Goal: Subscribe to service/newsletter

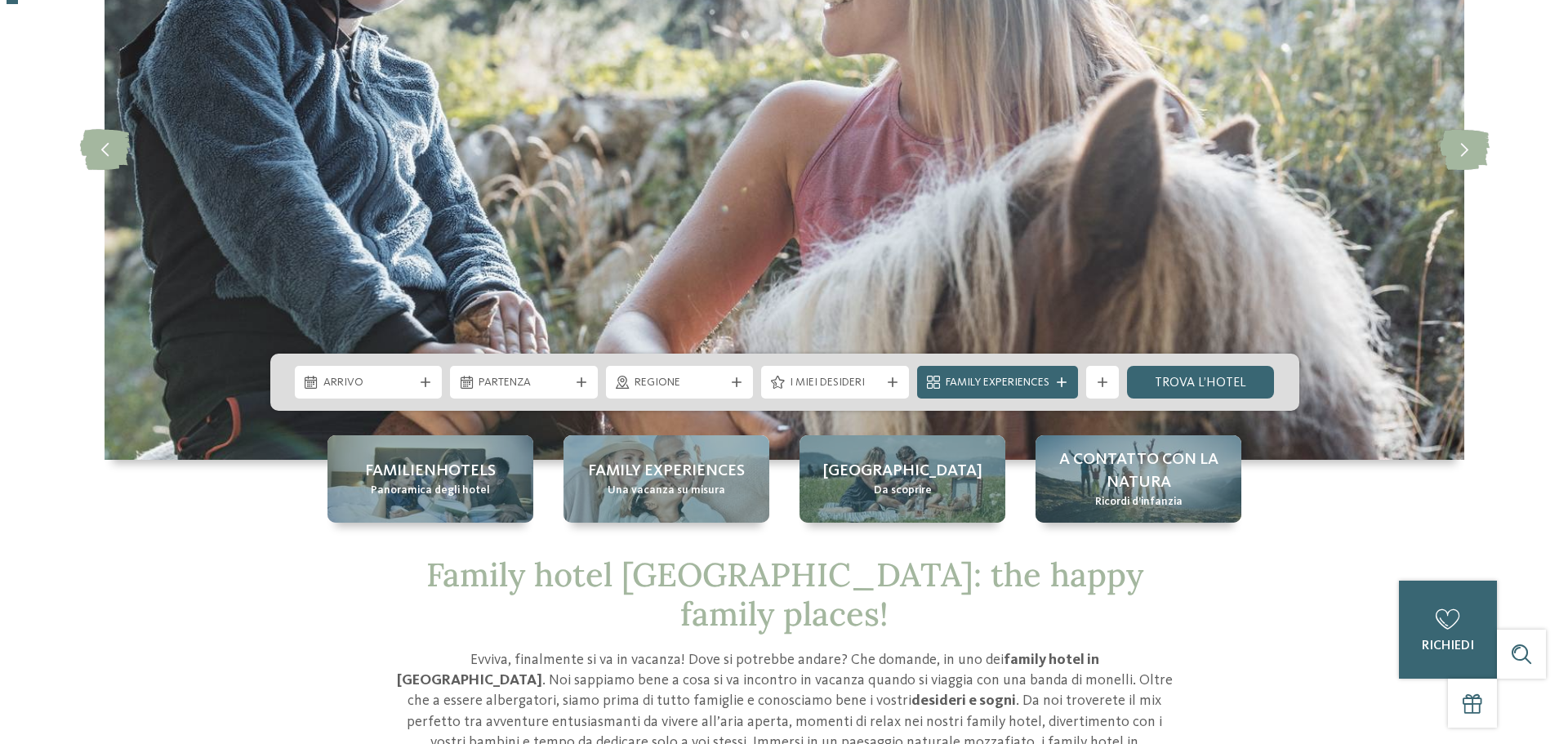
scroll to position [245, 0]
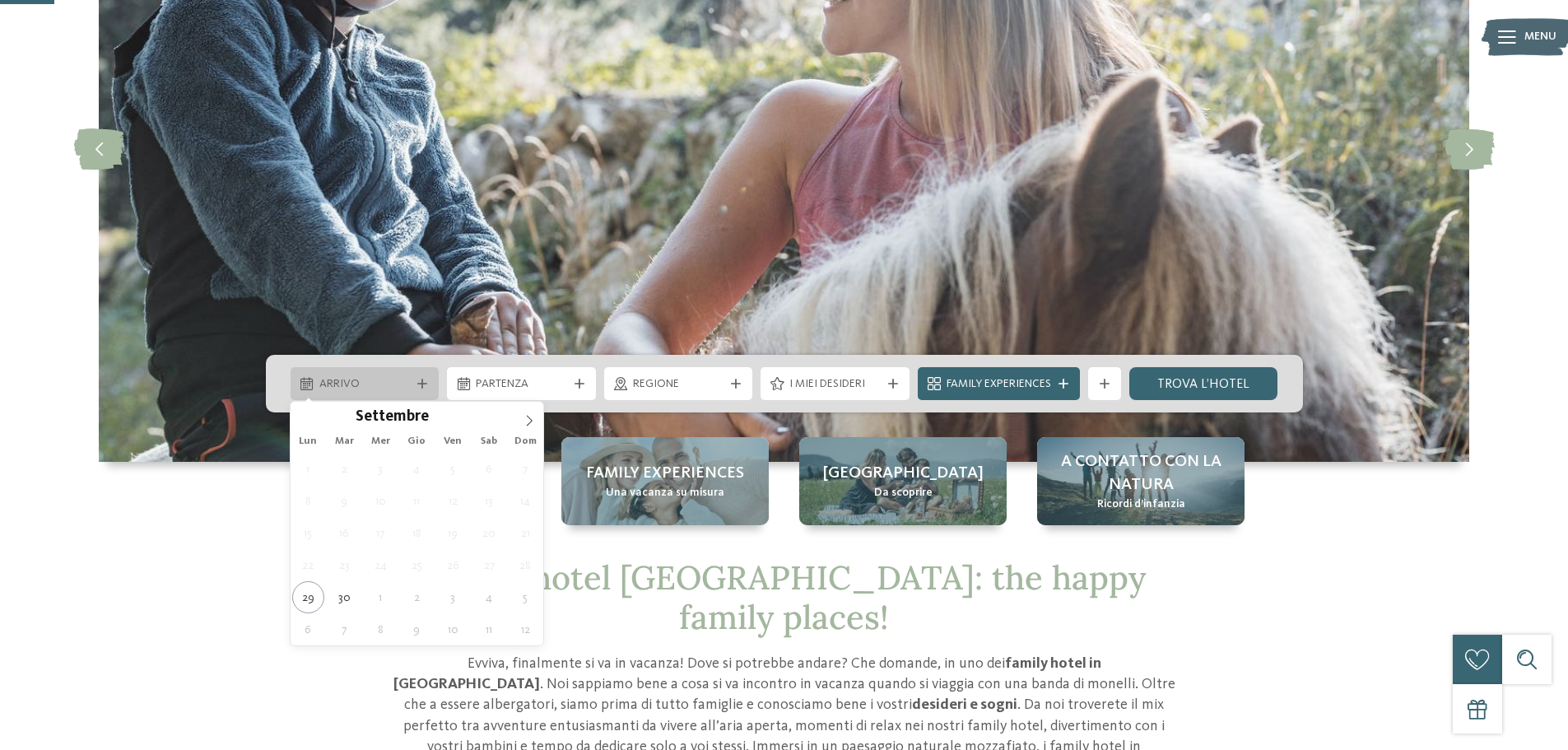
click at [419, 376] on div "Arrivo" at bounding box center [366, 383] width 149 height 33
click at [528, 426] on span at bounding box center [529, 415] width 28 height 28
type input "****"
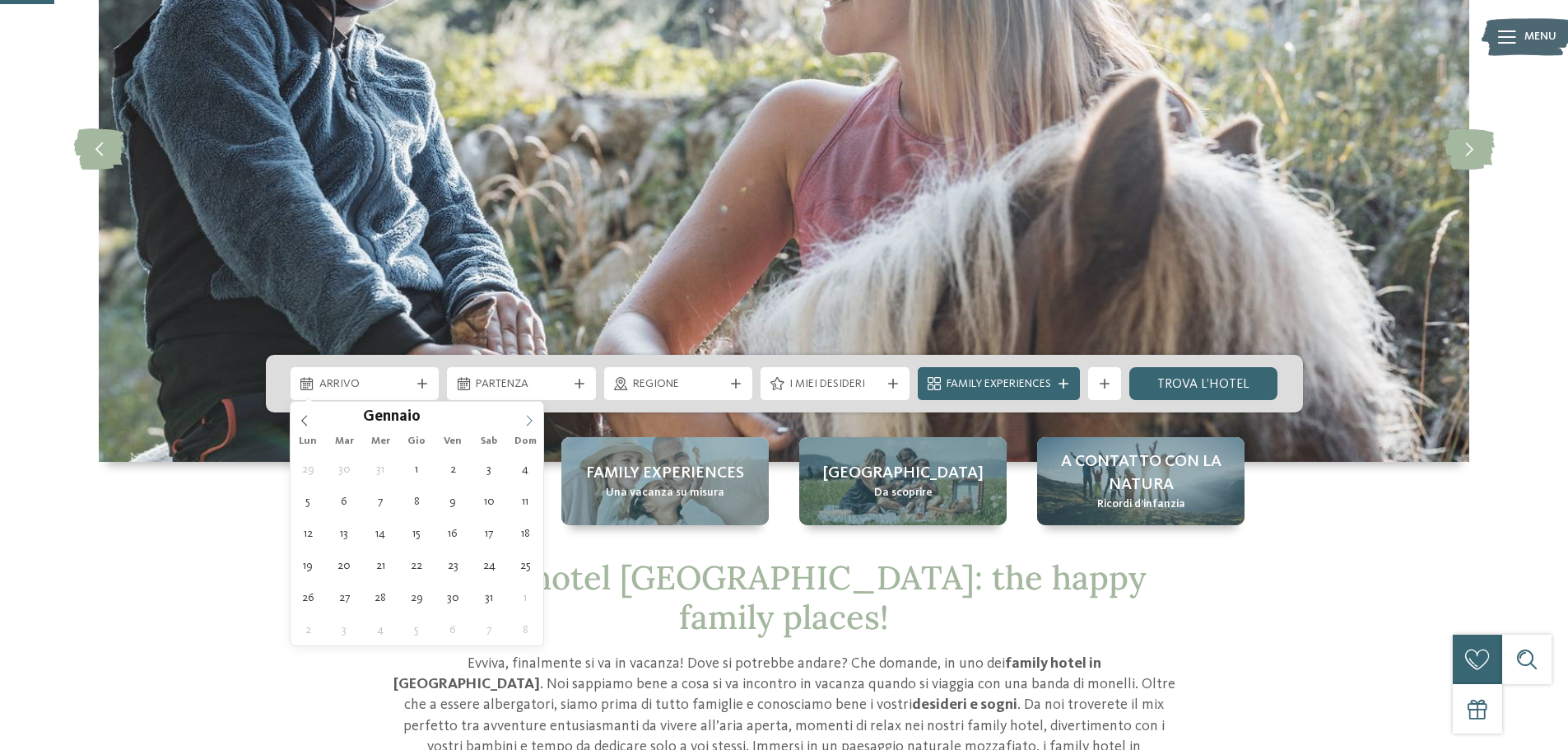
click at [528, 426] on span at bounding box center [529, 415] width 28 height 28
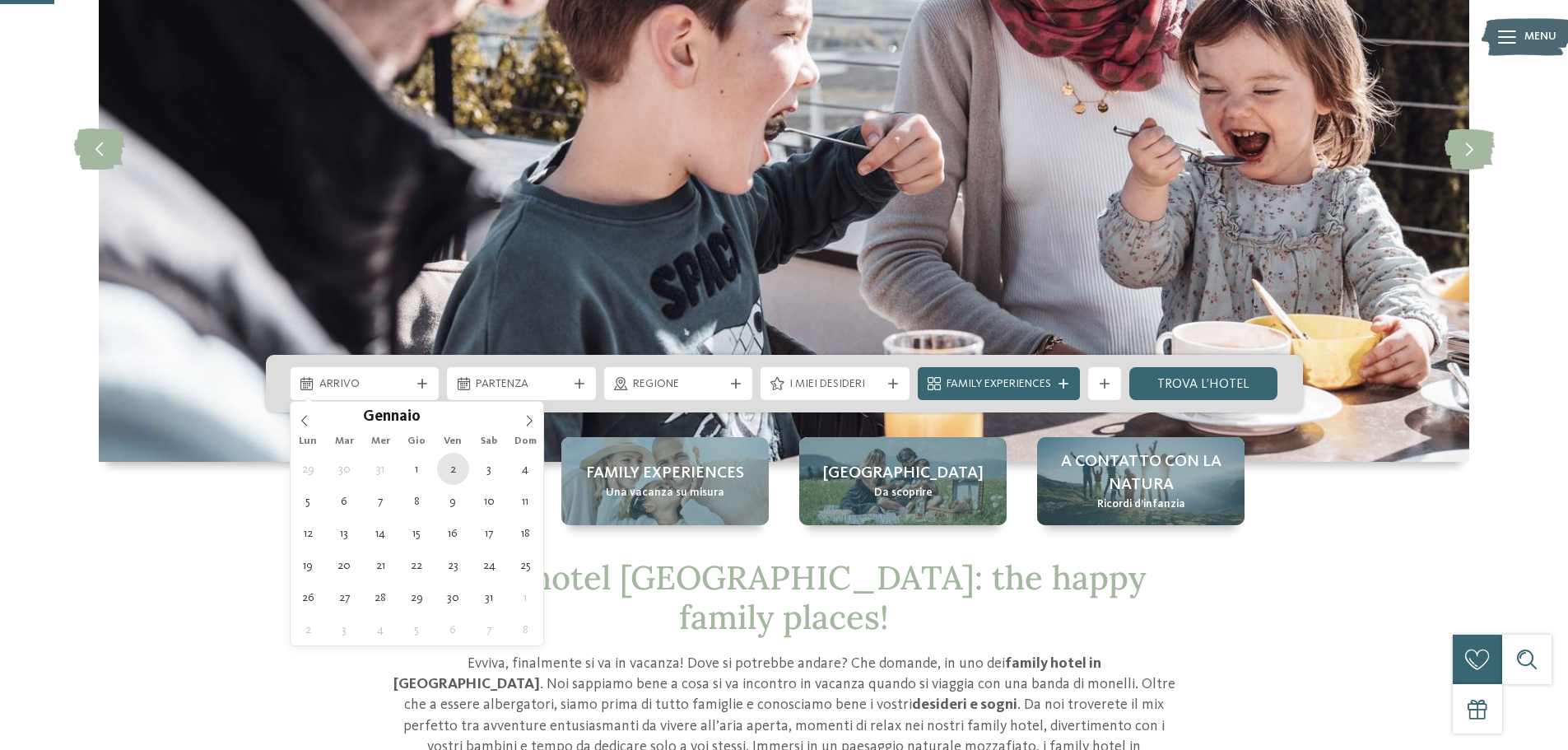
type div "[DATE]"
type input "****"
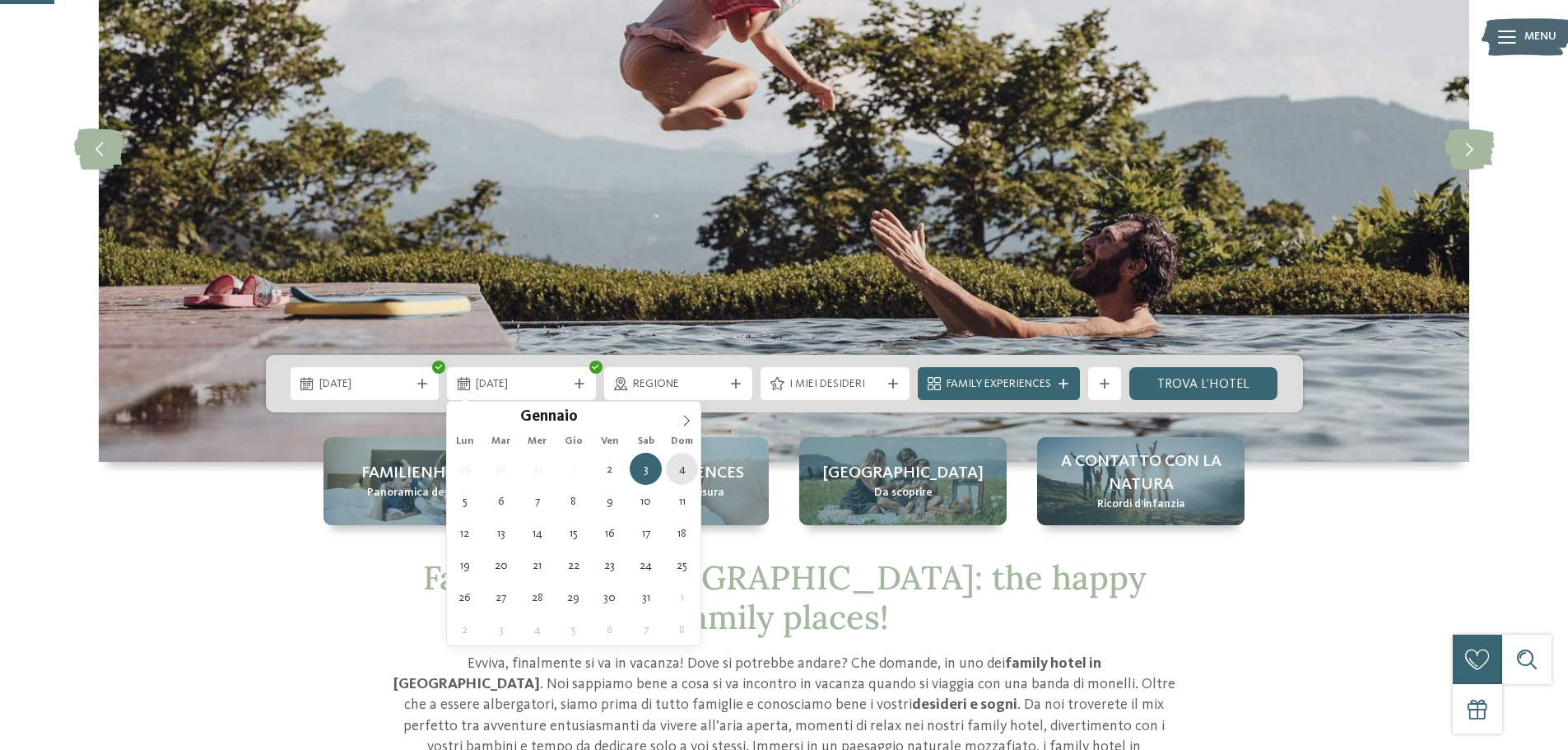
type div "[DATE]"
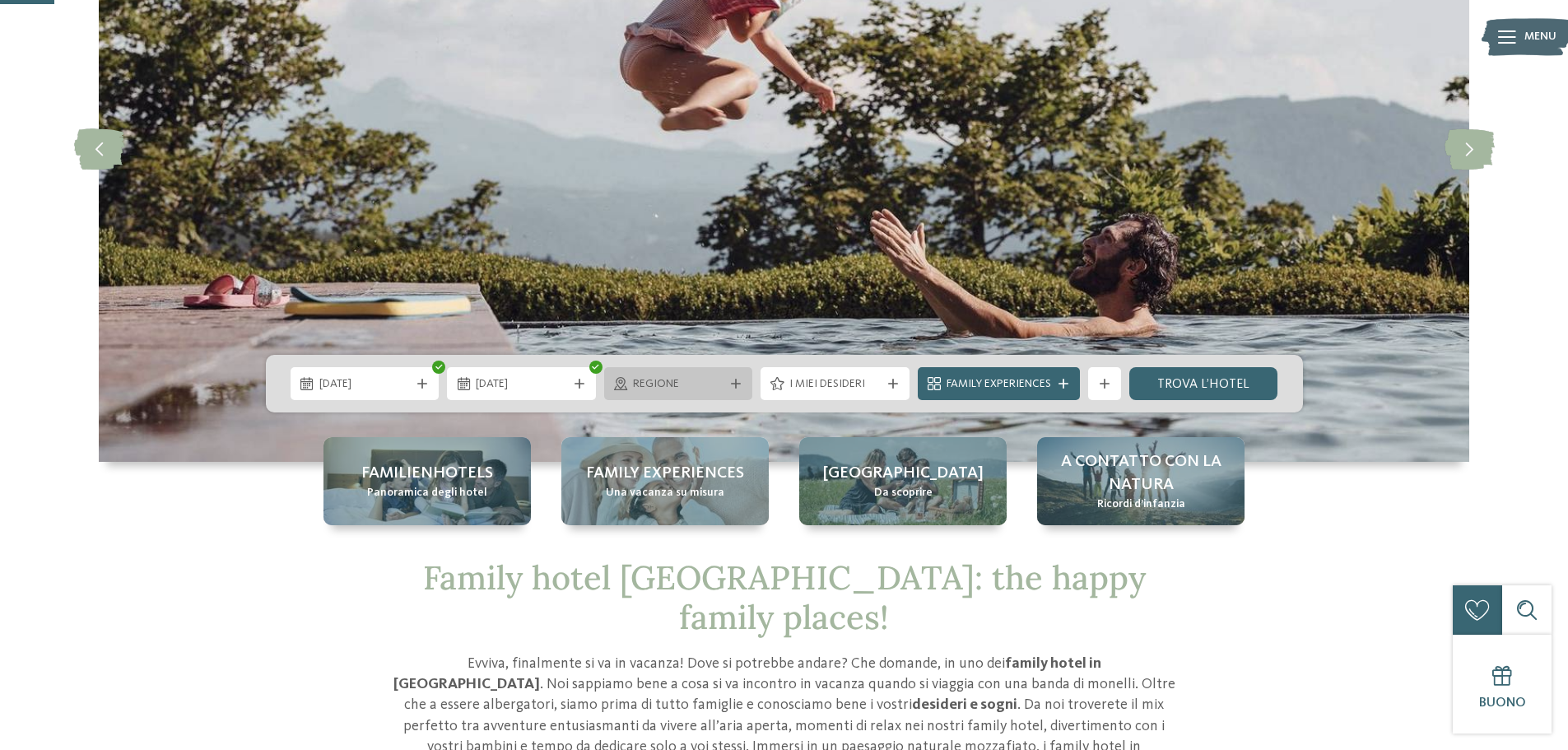
click at [725, 377] on div "Regione" at bounding box center [678, 383] width 100 height 18
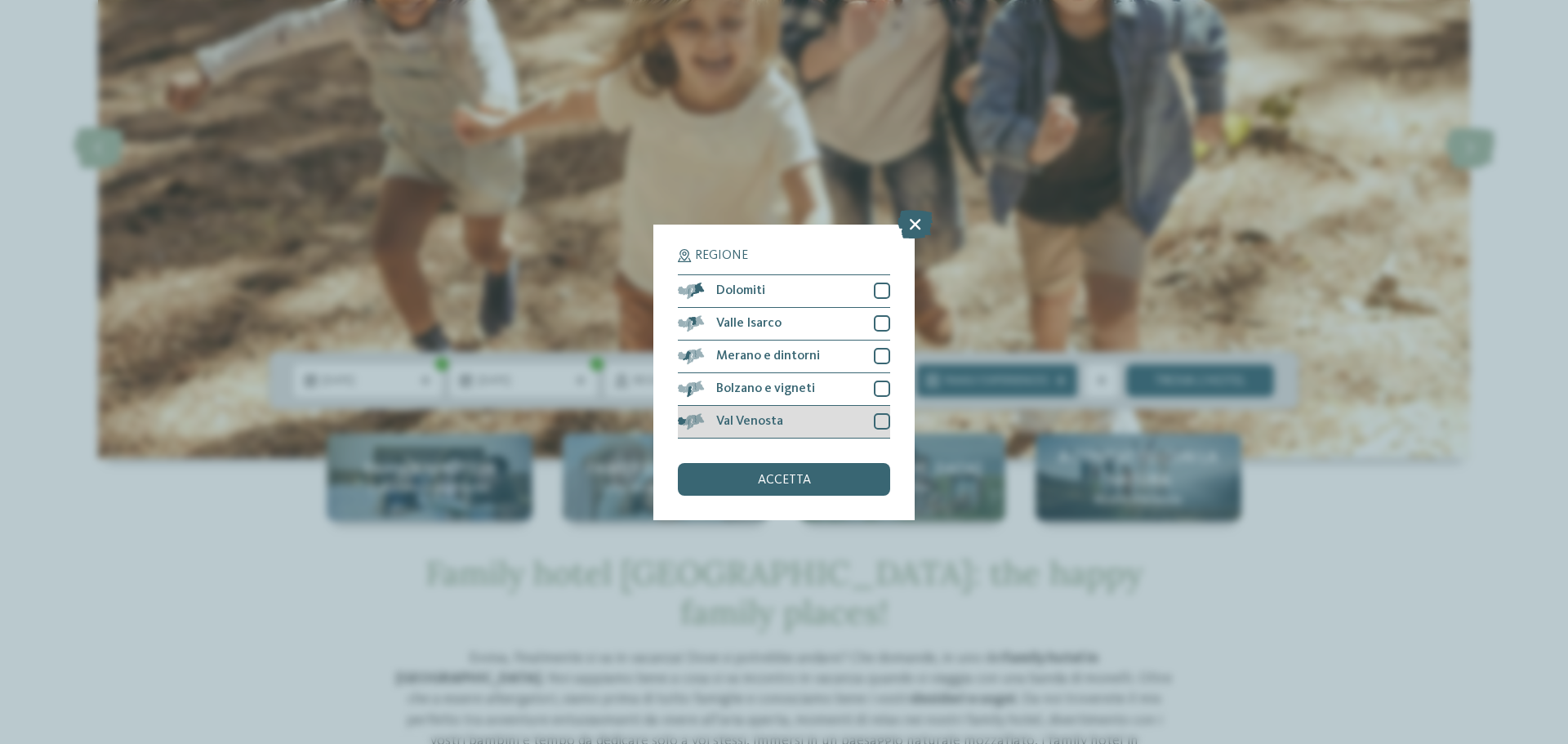
click at [884, 418] on div at bounding box center [881, 421] width 17 height 17
click at [877, 389] on div at bounding box center [881, 388] width 17 height 17
click at [890, 351] on div "Regione Dolomiti Valle Isarco" at bounding box center [784, 372] width 261 height 295
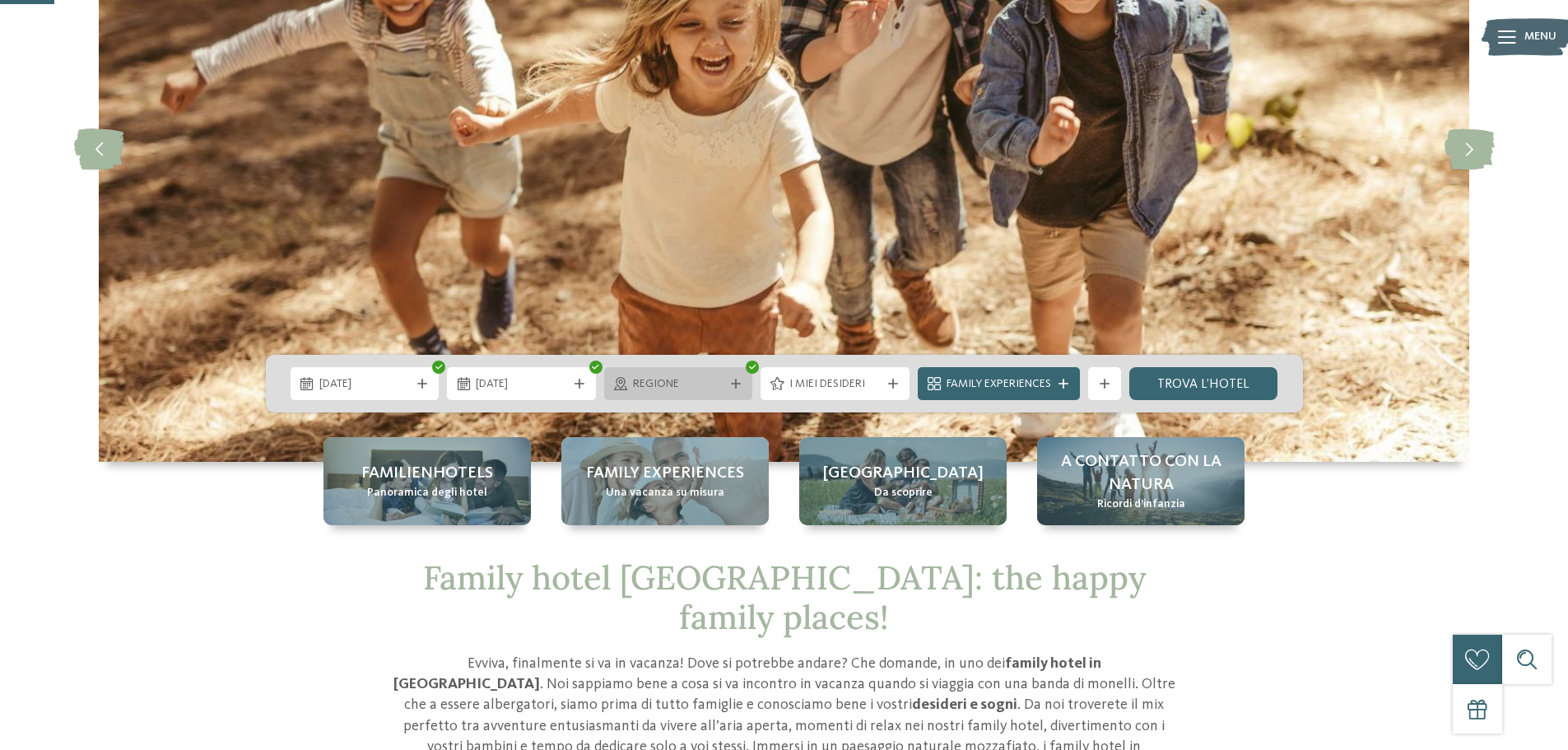
click at [735, 383] on icon at bounding box center [736, 383] width 10 height 10
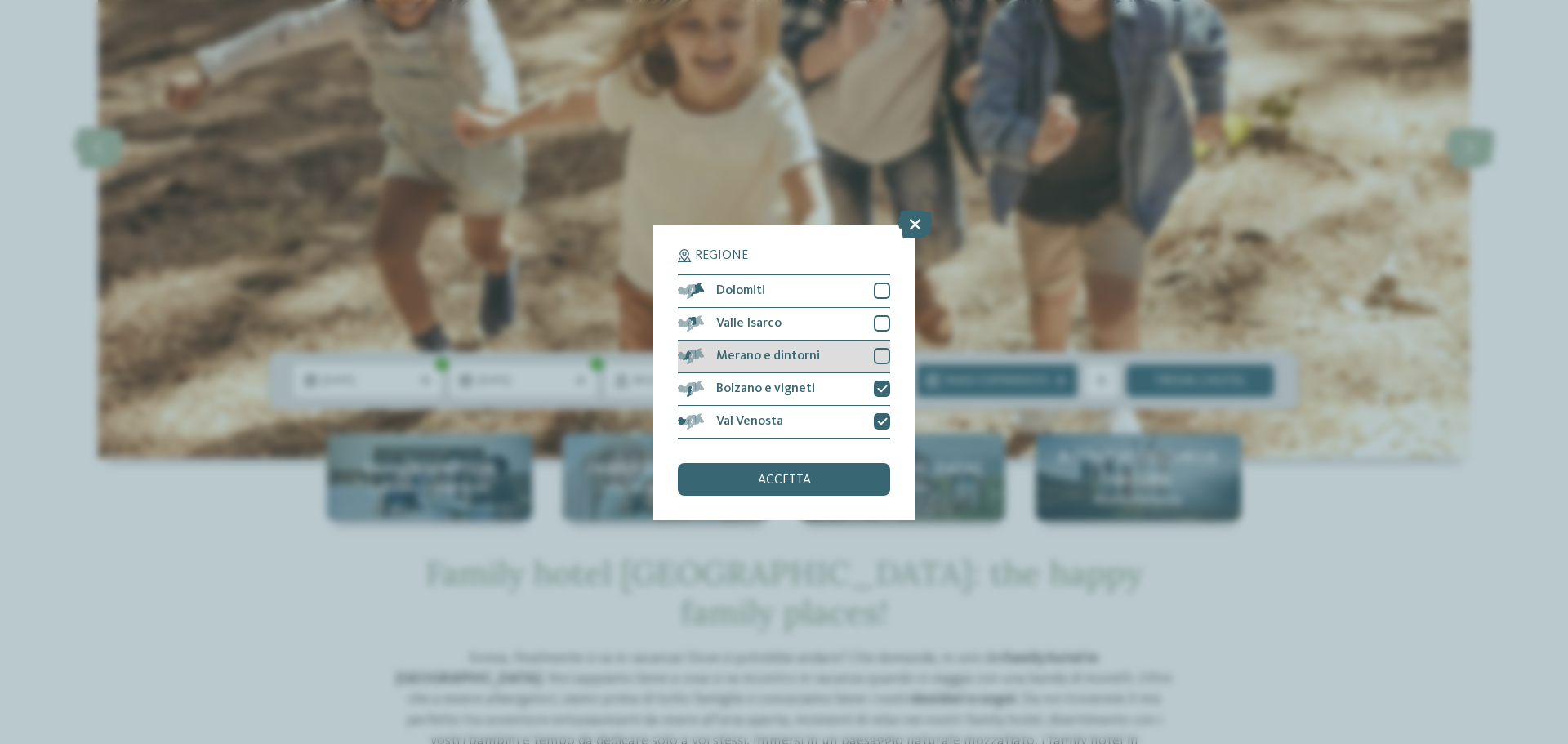
click at [876, 354] on div at bounding box center [881, 356] width 17 height 17
click at [879, 329] on div at bounding box center [881, 323] width 17 height 17
click at [883, 296] on div at bounding box center [881, 290] width 17 height 17
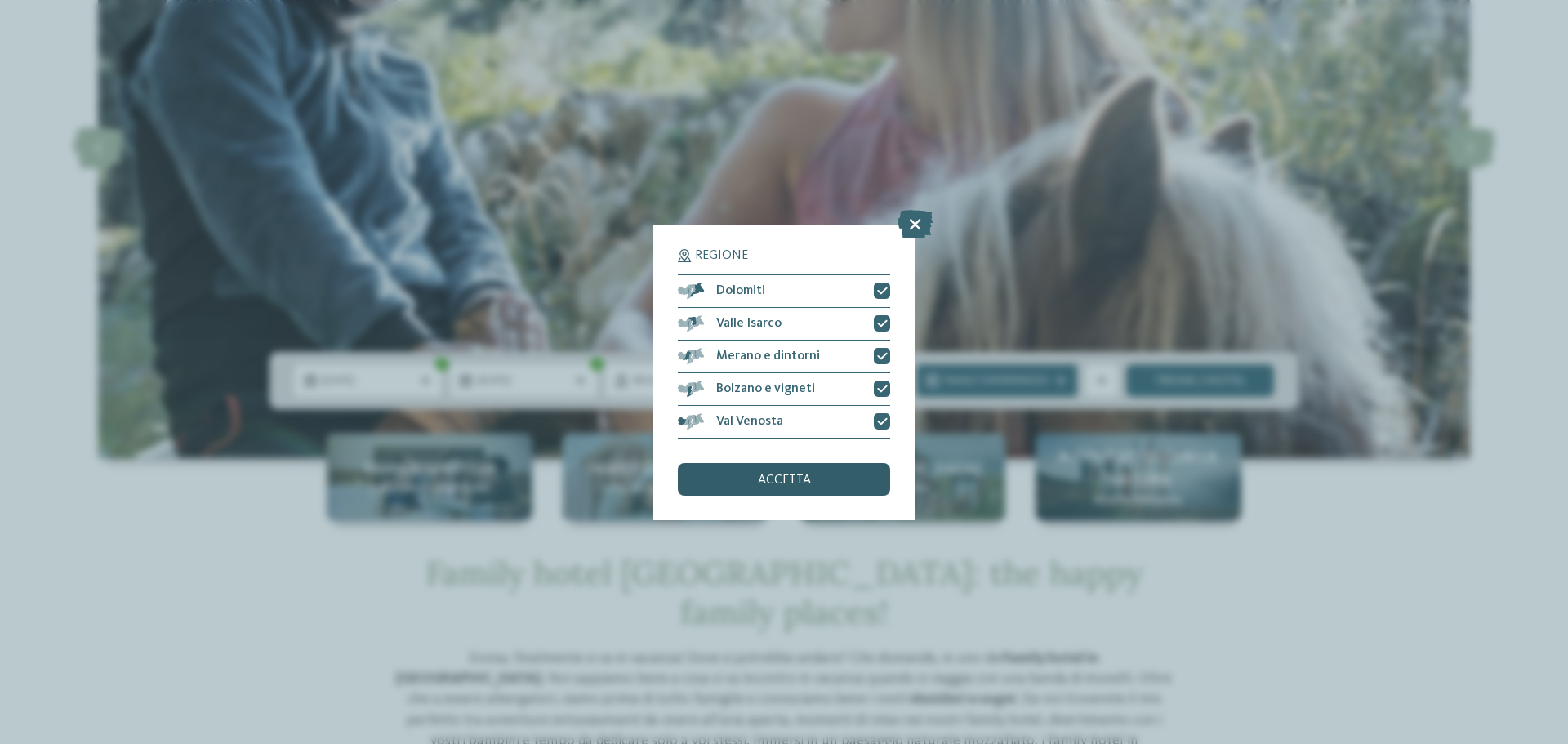
click at [798, 475] on span "accetta" at bounding box center [784, 479] width 53 height 13
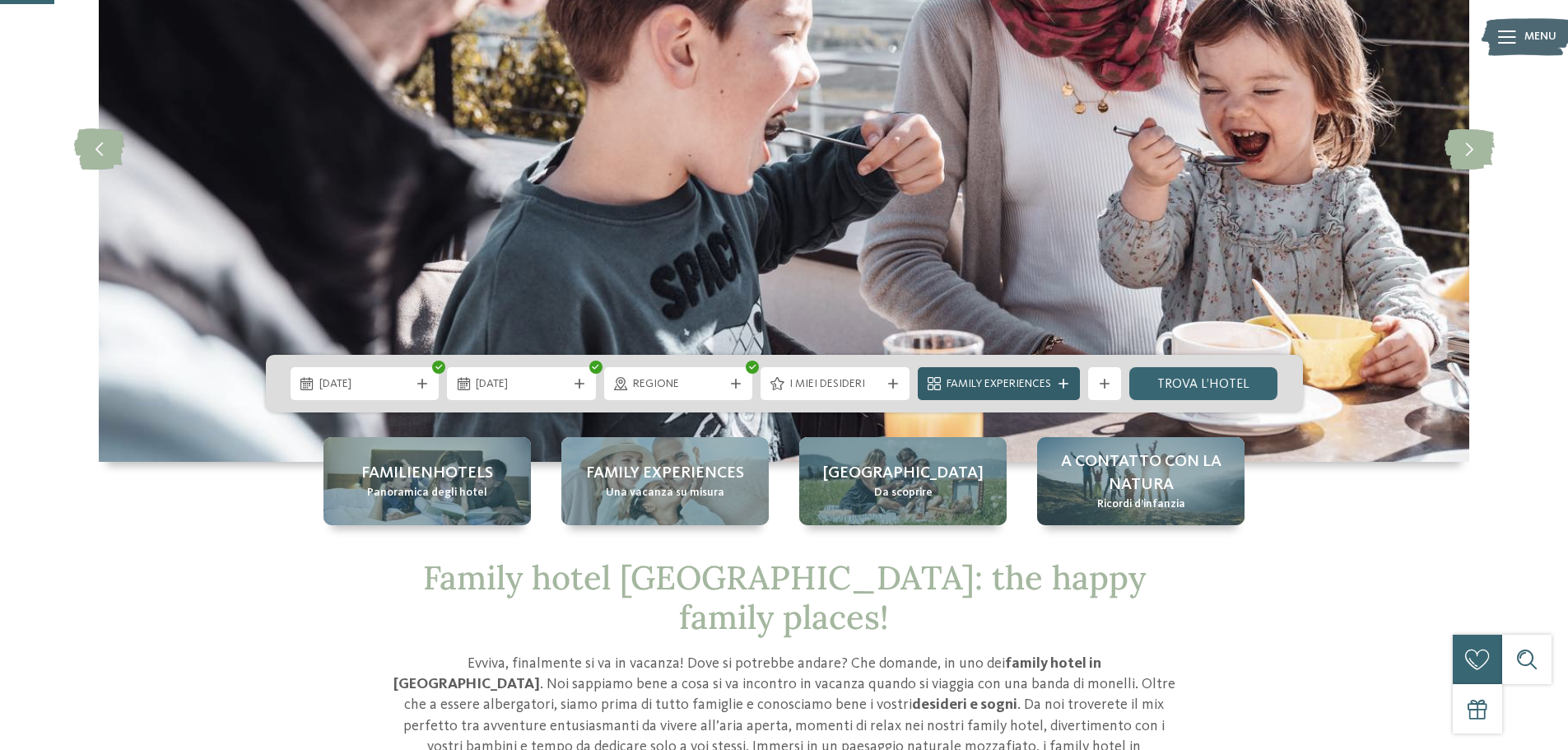
click at [1059, 377] on div "Family Experiences" at bounding box center [998, 383] width 162 height 33
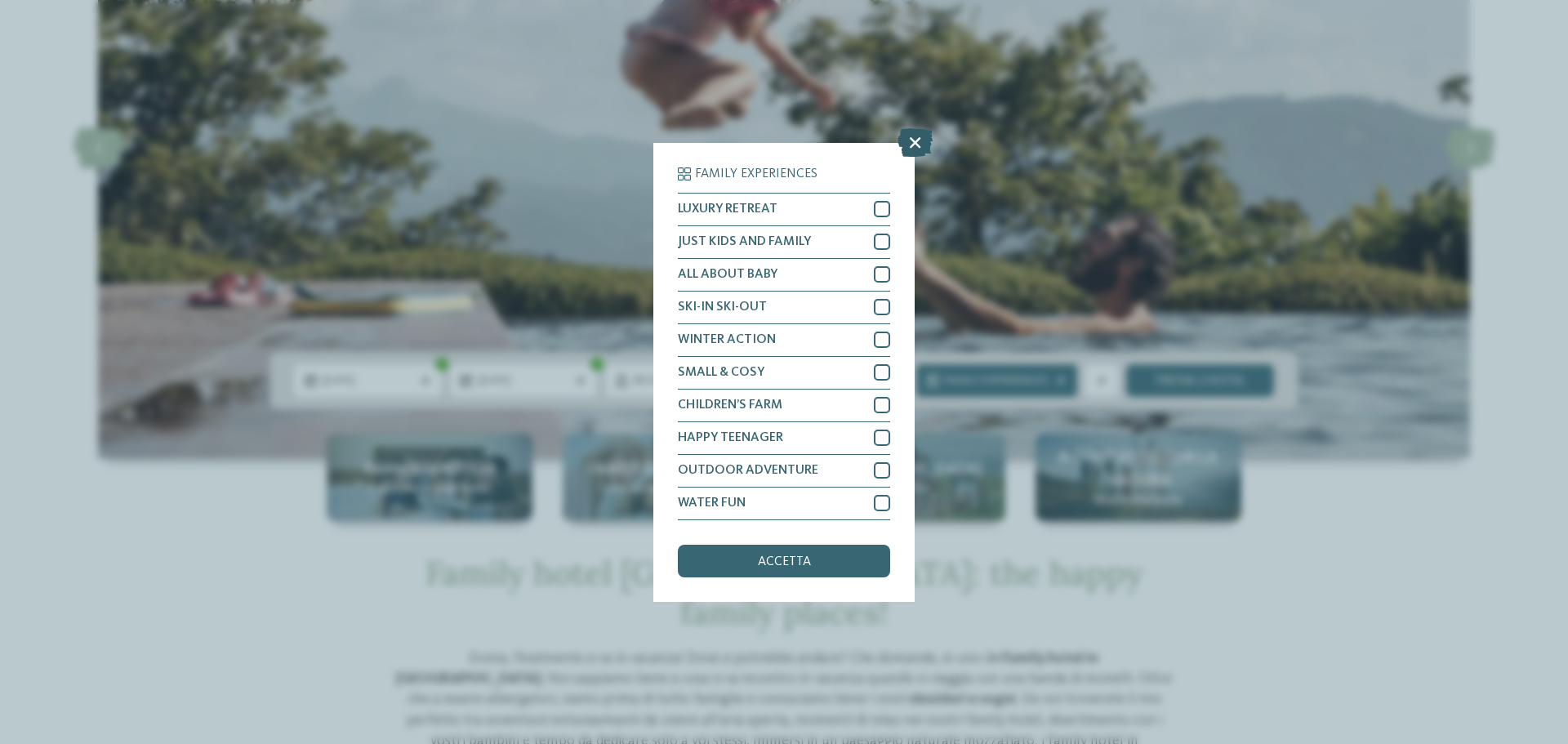
click at [916, 146] on icon at bounding box center [915, 141] width 36 height 29
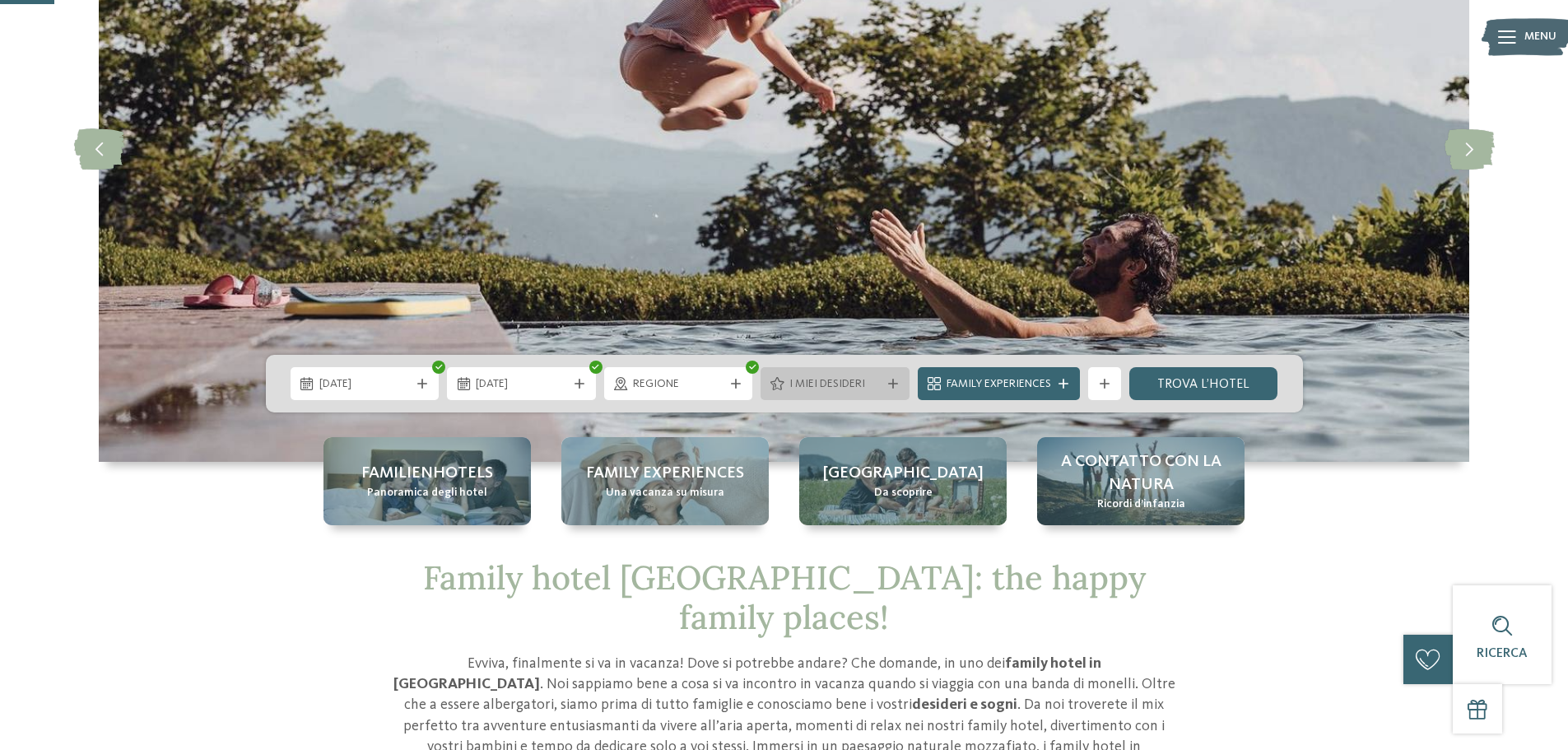
click at [852, 380] on span "I miei desideri" at bounding box center [835, 384] width 92 height 17
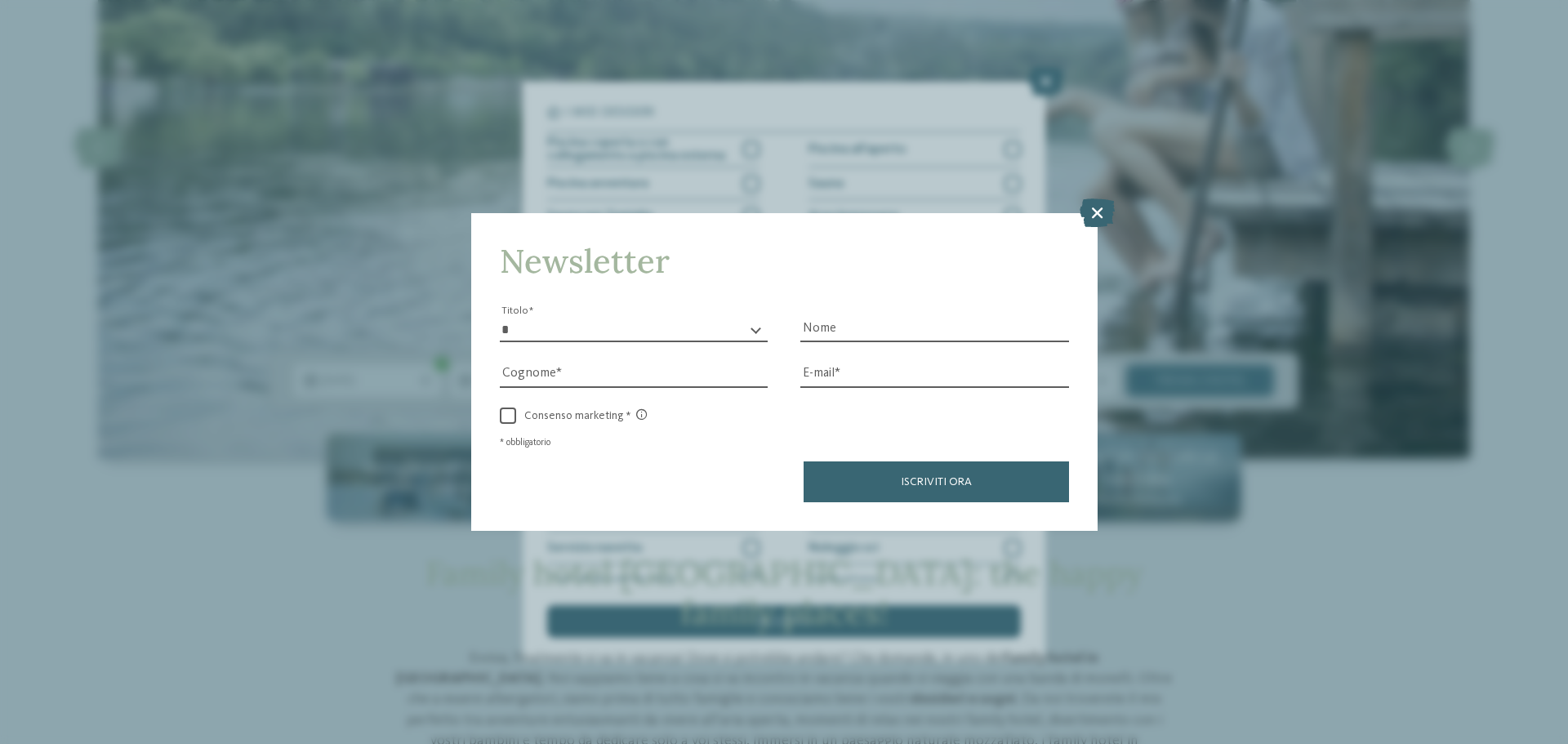
click at [553, 320] on select "* ****** ******* ******** ******" at bounding box center [634, 329] width 269 height 25
select select "*"
click at [500, 317] on select "* ****** ******* ******** ******" at bounding box center [634, 329] width 269 height 25
click at [844, 326] on input "Nome" at bounding box center [935, 329] width 269 height 25
type input "*****"
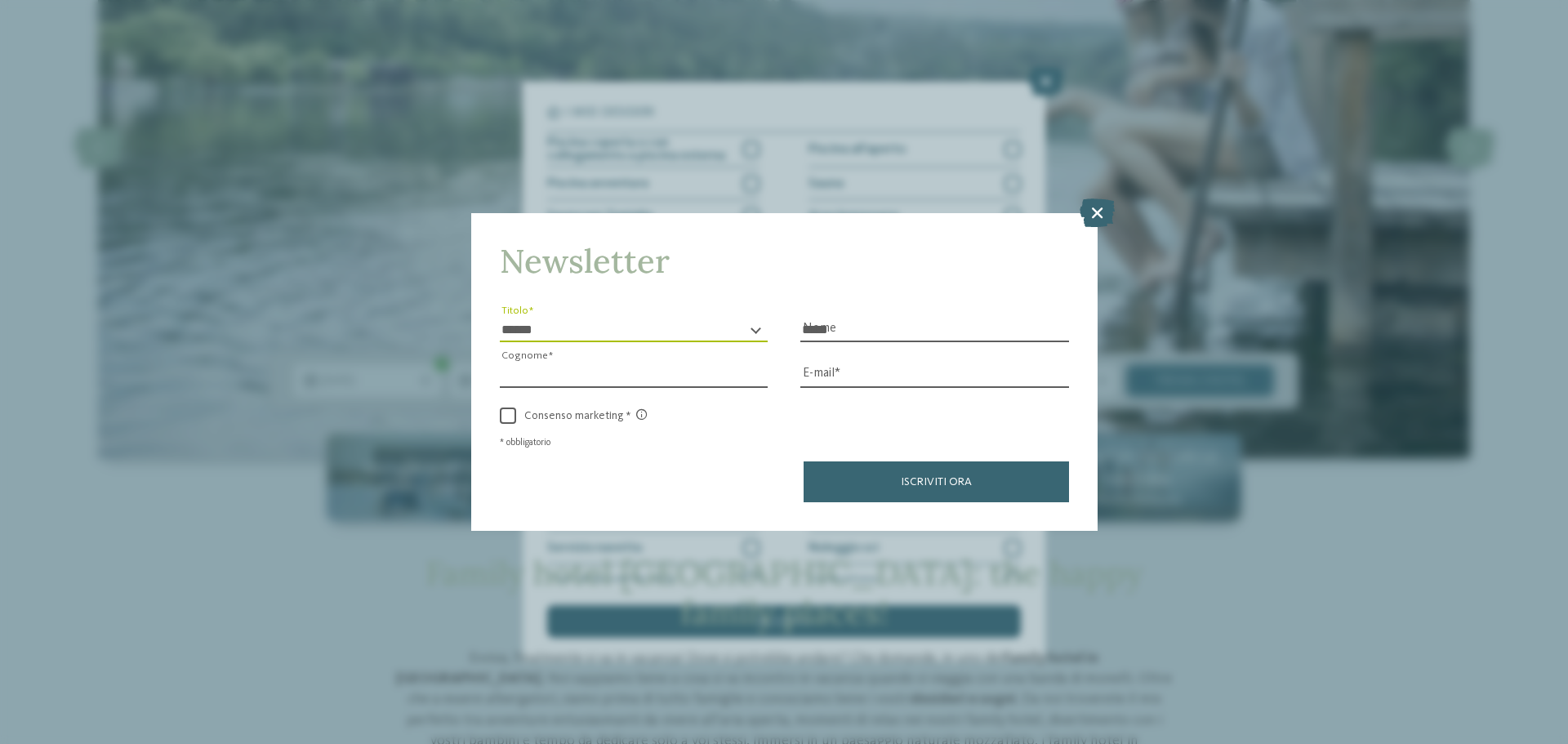
type input "*******"
type input "**********"
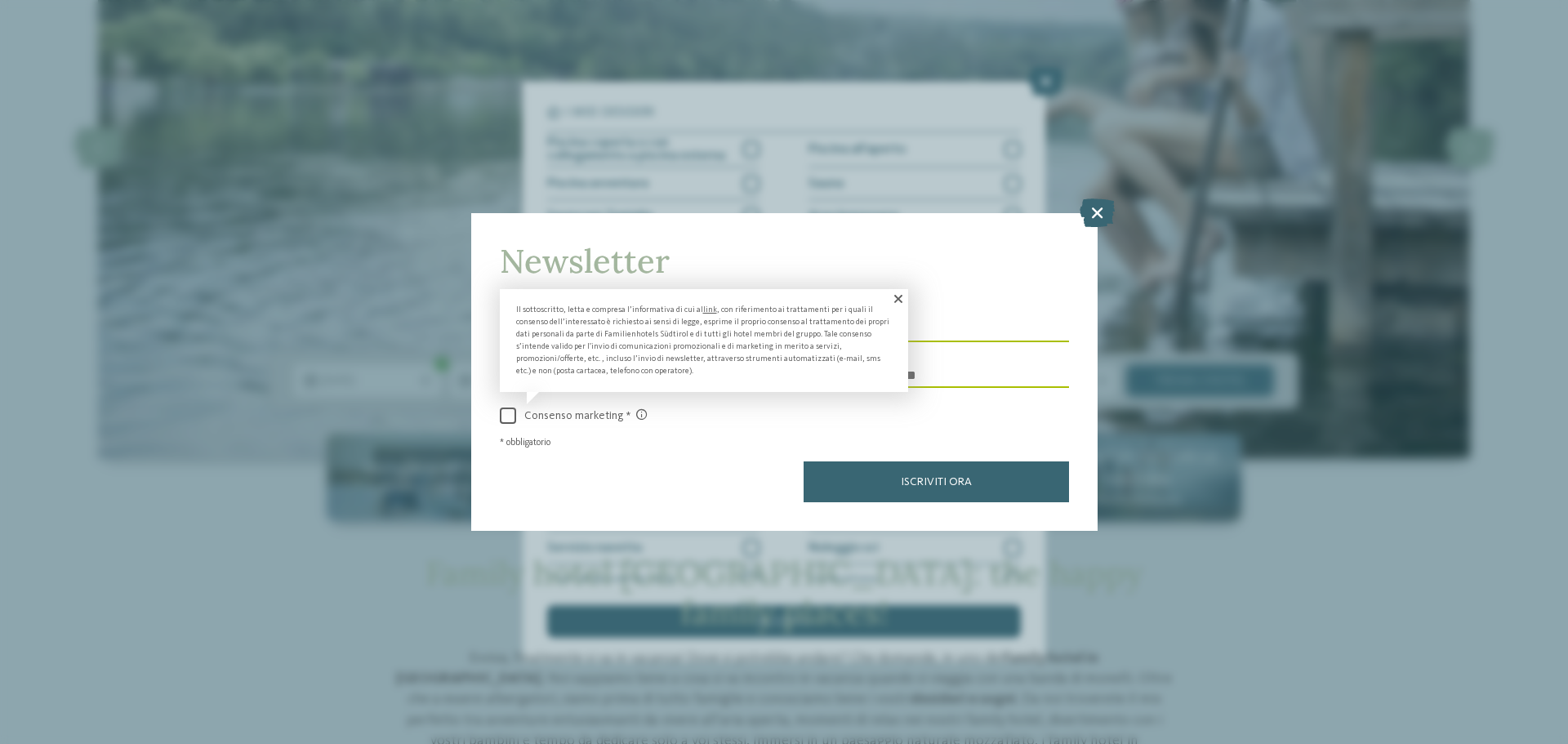
click at [511, 411] on span at bounding box center [508, 415] width 17 height 17
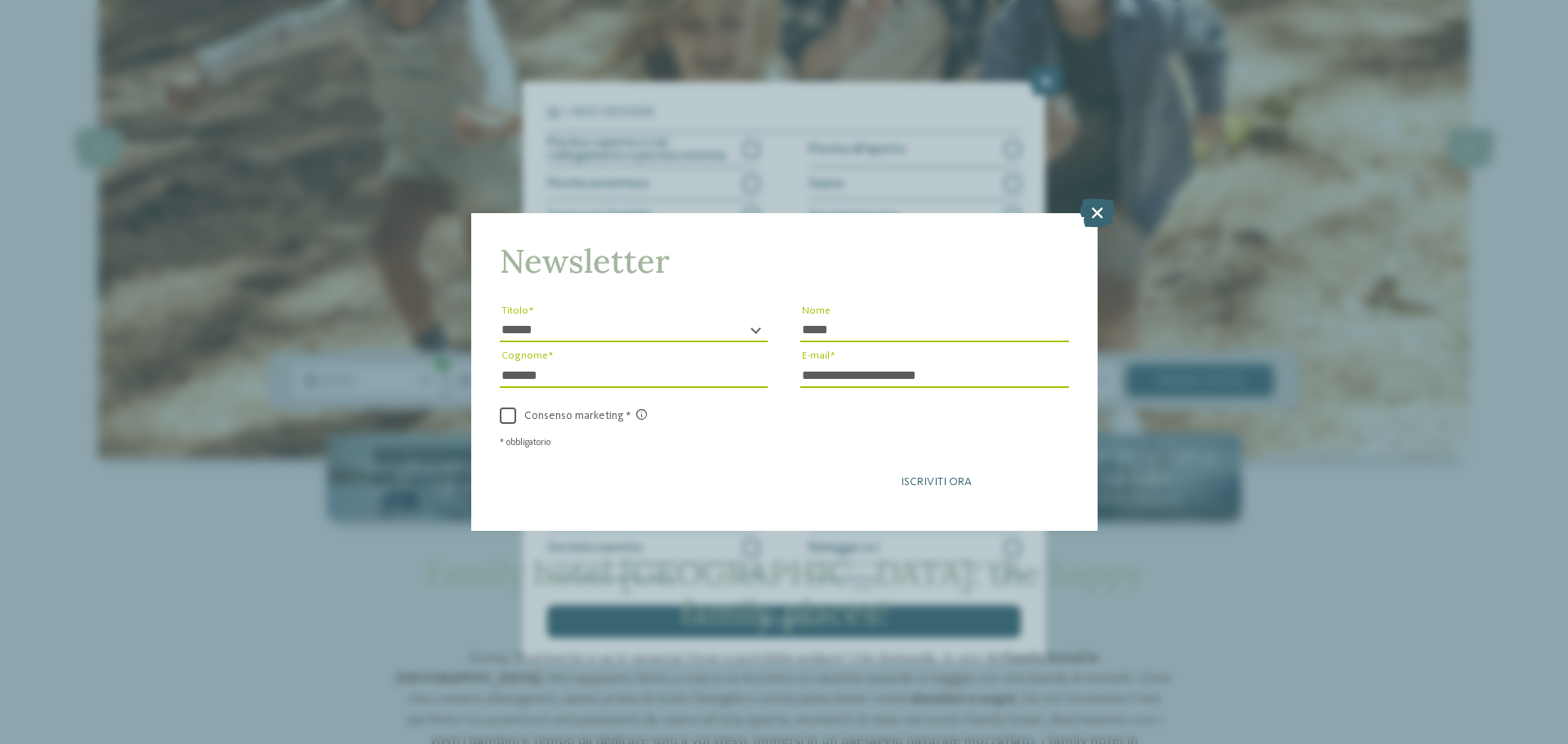
click at [956, 477] on span "Iscriviti ora" at bounding box center [936, 482] width 71 height 12
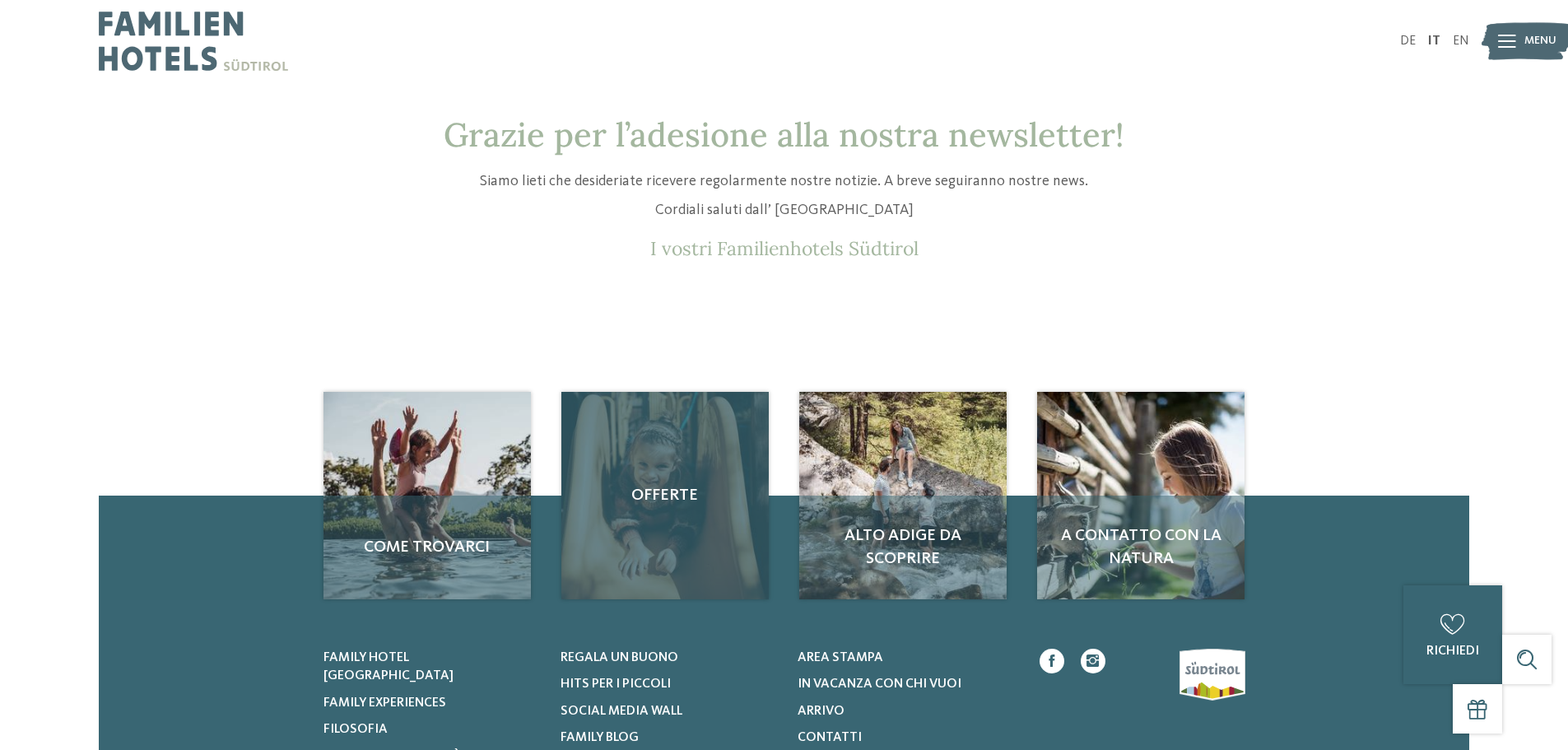
click at [665, 510] on div "Offerte" at bounding box center [665, 495] width 207 height 207
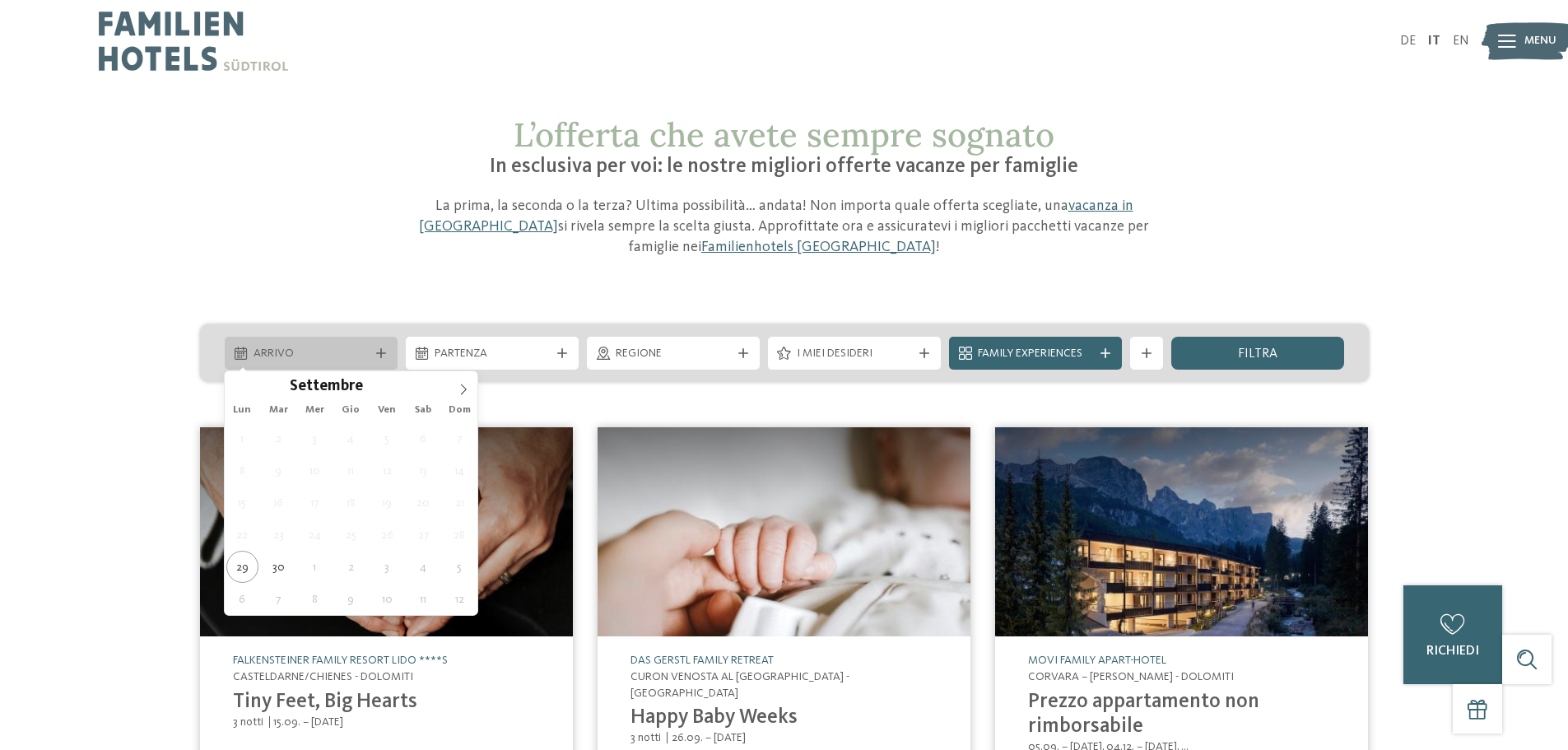
click at [390, 354] on div "Arrivo" at bounding box center [312, 353] width 173 height 33
click at [462, 384] on icon at bounding box center [463, 389] width 12 height 12
type input "****"
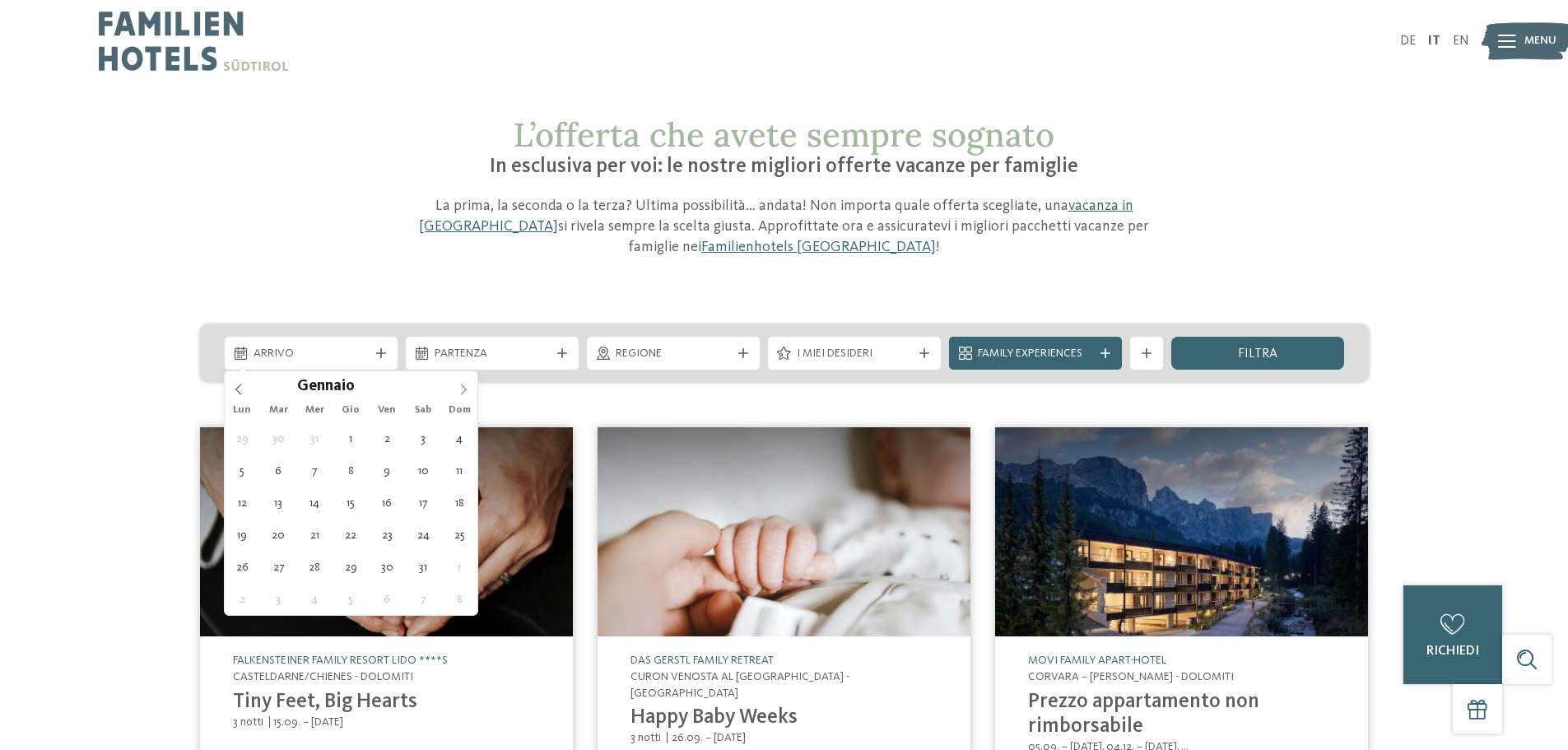
click at [462, 384] on icon at bounding box center [463, 389] width 12 height 12
type div "[DATE]"
type input "****"
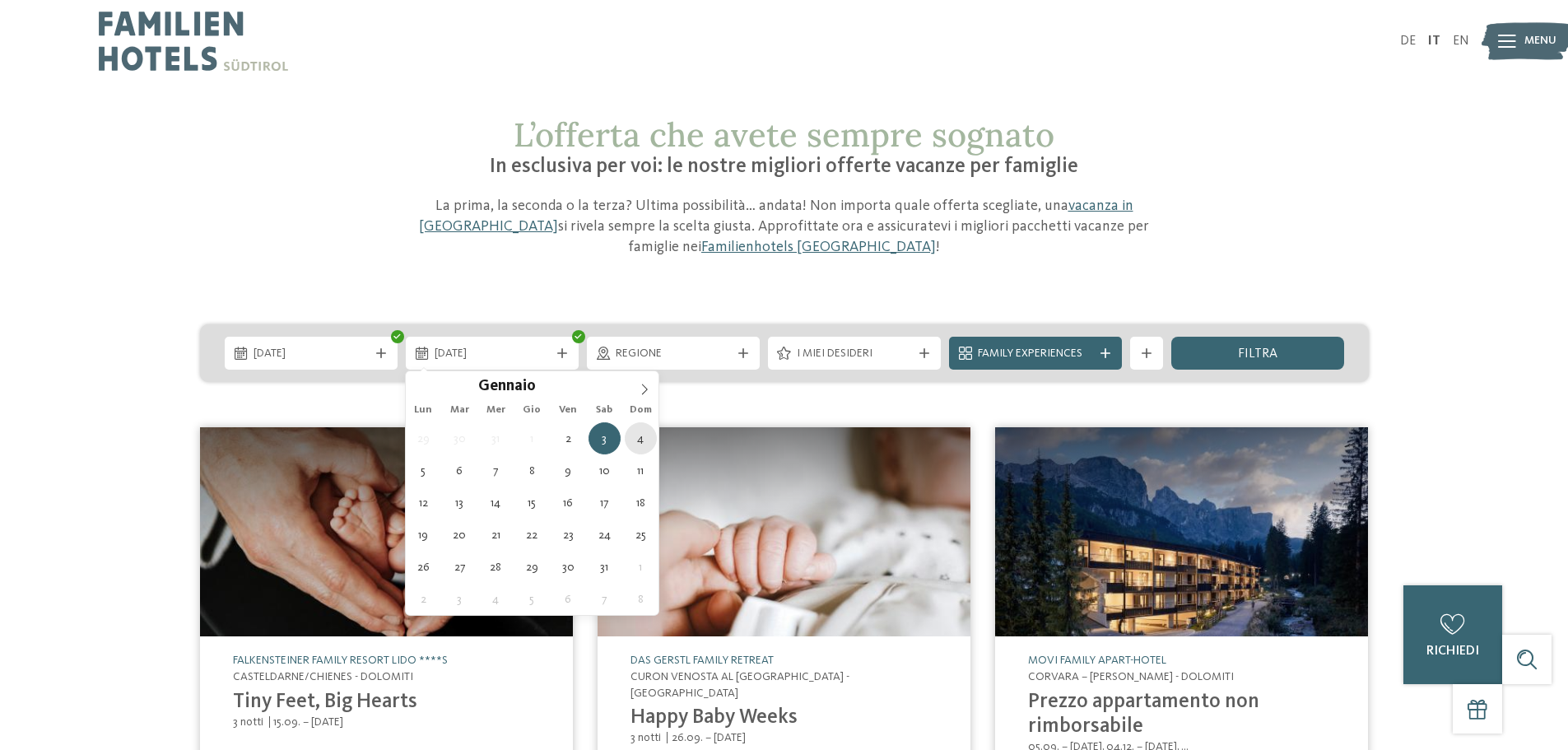
type div "[DATE]"
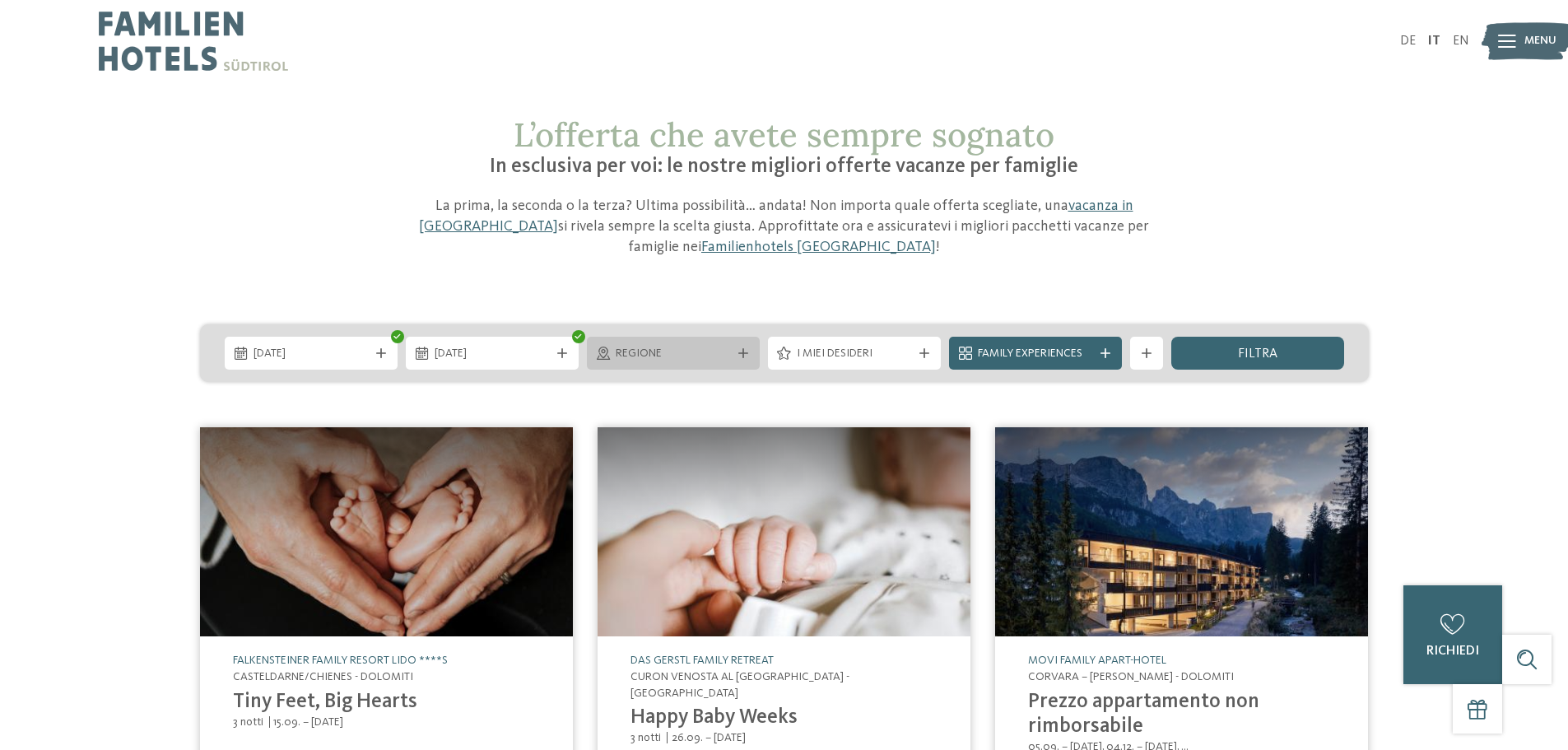
click at [746, 351] on icon at bounding box center [743, 354] width 10 height 10
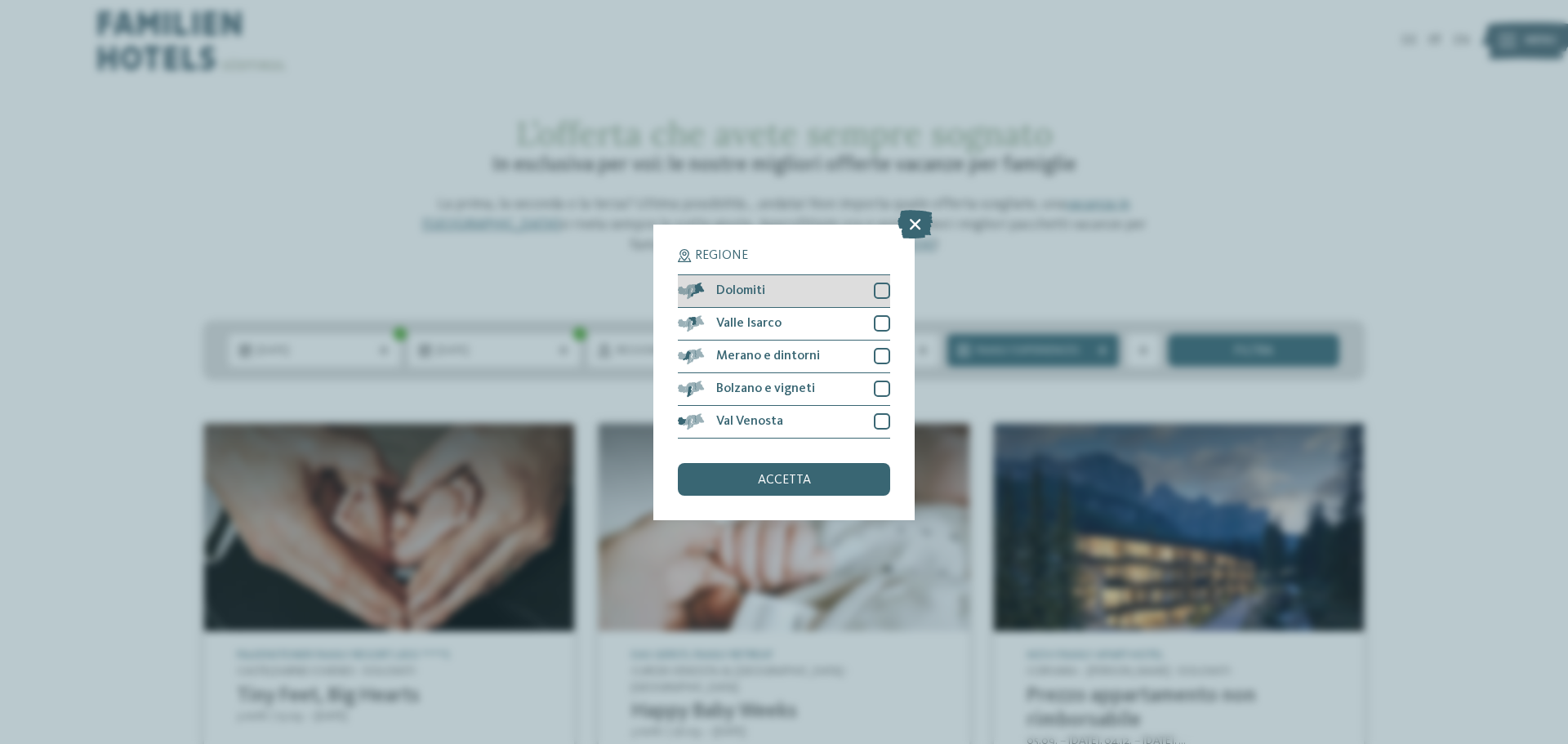
click at [881, 292] on div at bounding box center [881, 290] width 17 height 17
click at [883, 322] on div at bounding box center [881, 323] width 17 height 17
drag, startPoint x: 880, startPoint y: 349, endPoint x: 877, endPoint y: 363, distance: 14.3
click at [880, 351] on div at bounding box center [881, 356] width 17 height 17
click at [877, 382] on div at bounding box center [881, 388] width 17 height 17
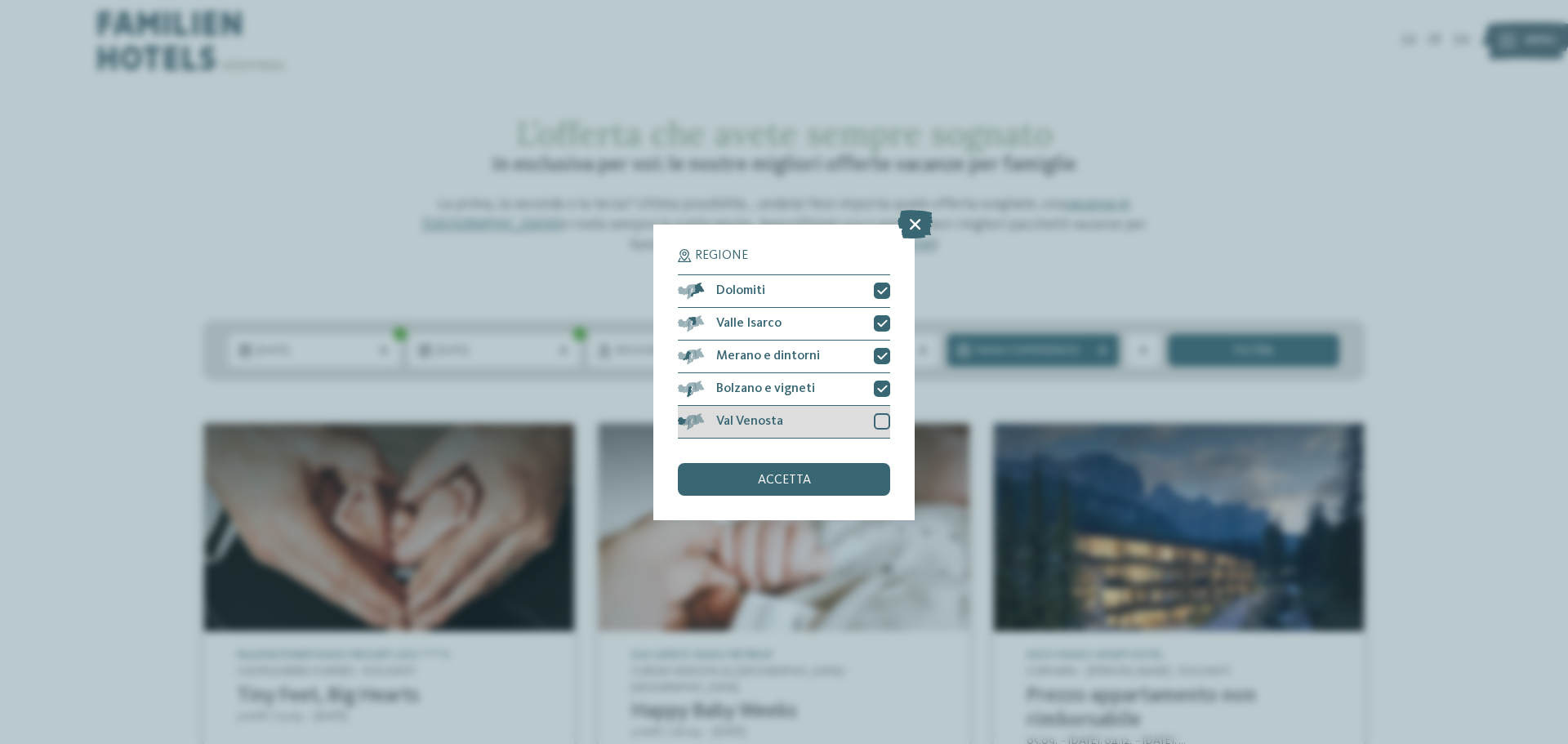
click at [881, 421] on div at bounding box center [881, 421] width 17 height 17
click at [811, 481] on div "accetta" at bounding box center [784, 479] width 212 height 33
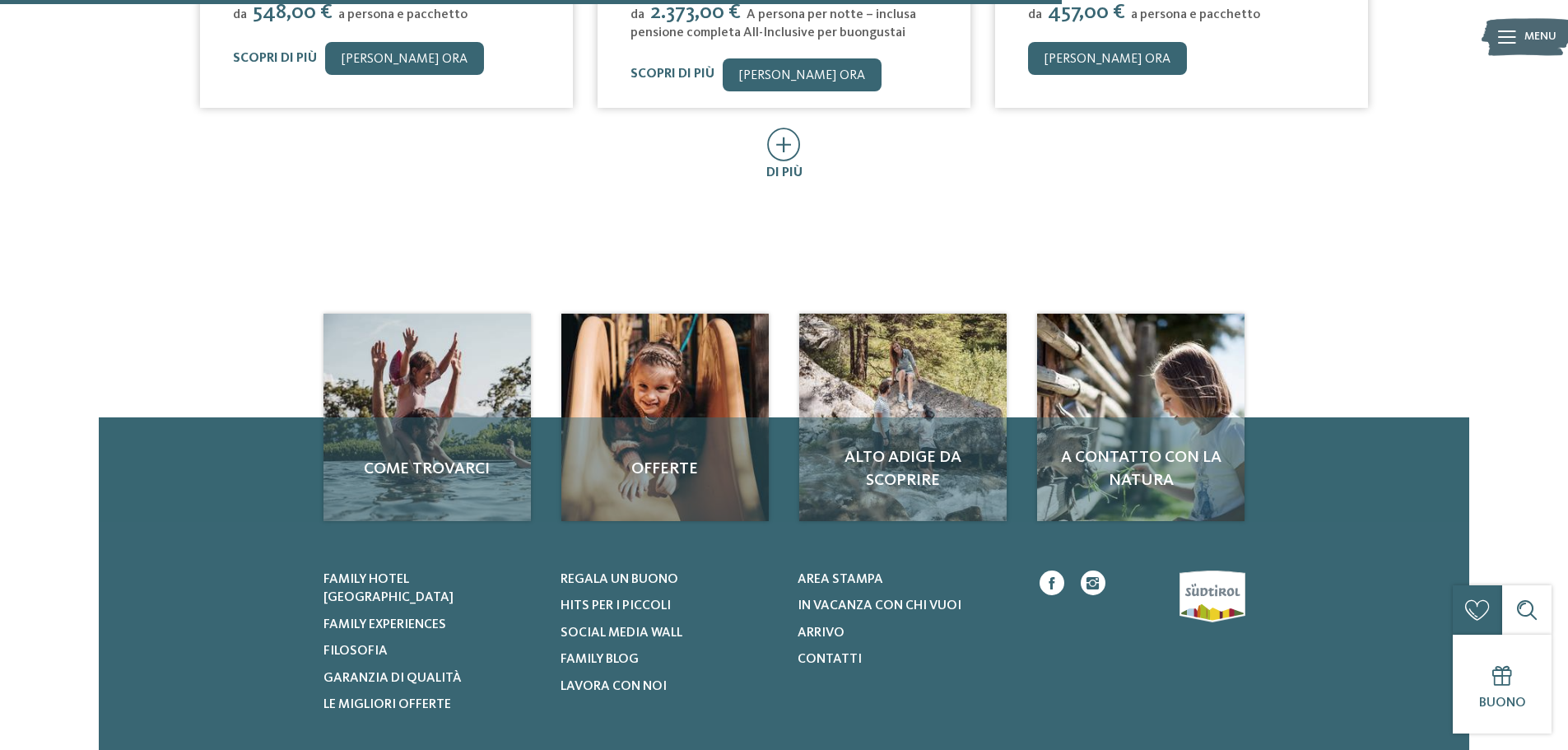
scroll to position [1083, 0]
